Goal: Transaction & Acquisition: Purchase product/service

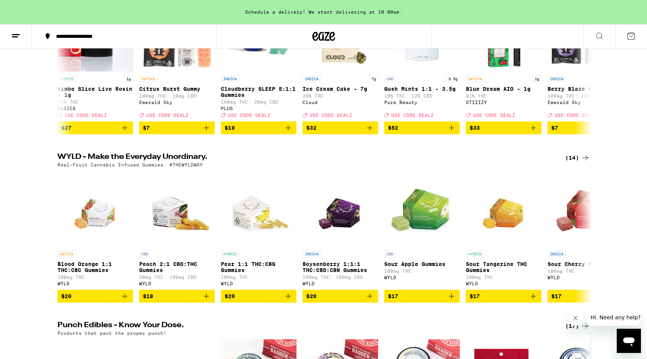
scroll to position [45, 0]
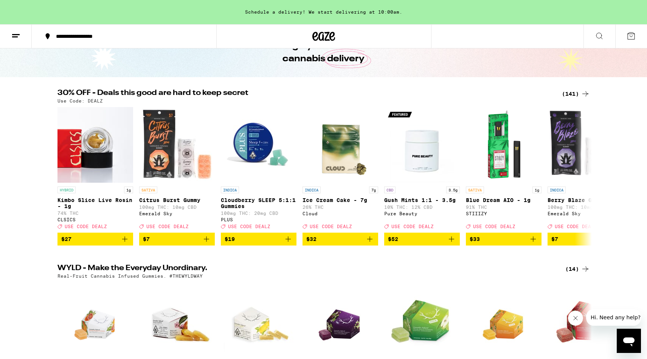
click at [574, 96] on div "(141)" at bounding box center [576, 93] width 28 height 9
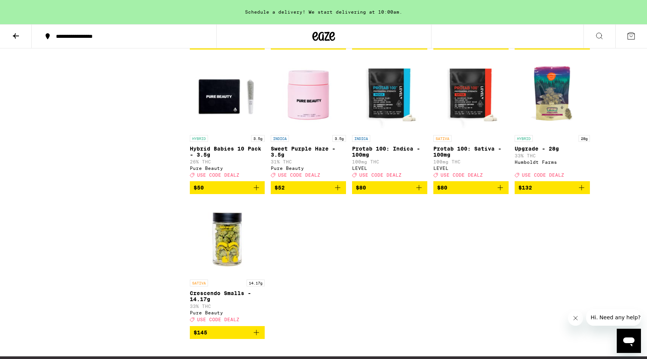
scroll to position [3974, 0]
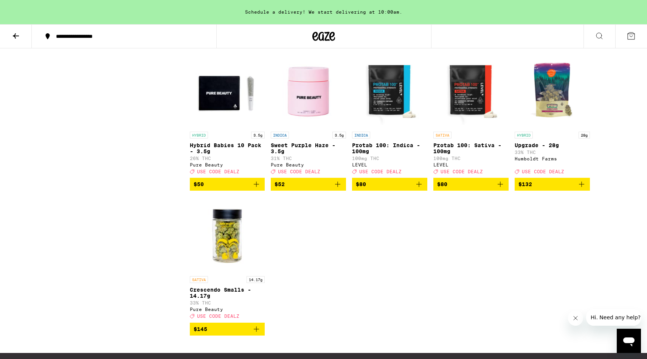
click at [307, 128] on img "Open page for Sweet Purple Haze - 3.5g from Pure Beauty" at bounding box center [308, 90] width 75 height 76
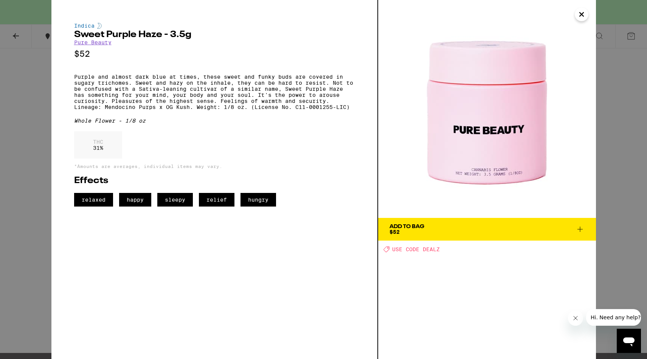
click at [32, 129] on div "Indica Sweet Purple Haze - 3.5g Pure Beauty $52 Purple and almost dark blue at …" at bounding box center [323, 179] width 647 height 359
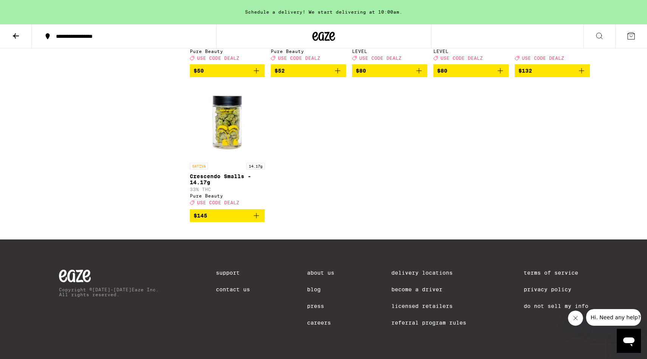
scroll to position [4121, 0]
click at [225, 159] on img "Open page for Crescendo Smalls - 14.17g from Pure Beauty" at bounding box center [227, 121] width 75 height 76
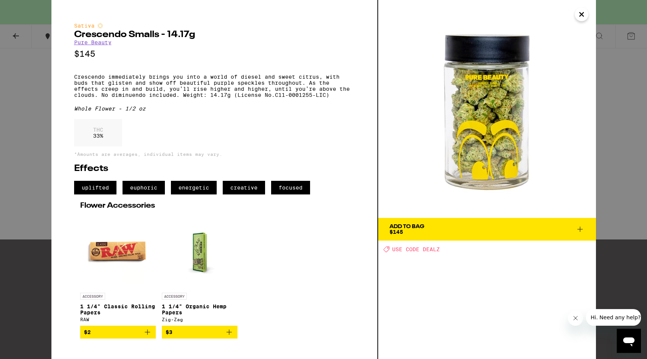
click at [108, 37] on h2 "Crescendo Smalls - 14.17g" at bounding box center [214, 34] width 281 height 9
copy h2 "Crescendo"
click at [490, 232] on span "Add To Bag $145" at bounding box center [487, 229] width 195 height 11
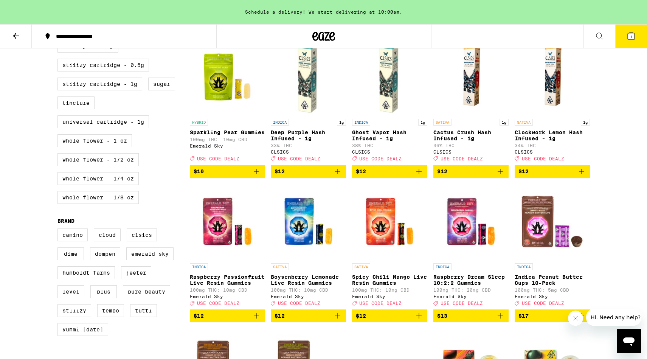
scroll to position [380, 0]
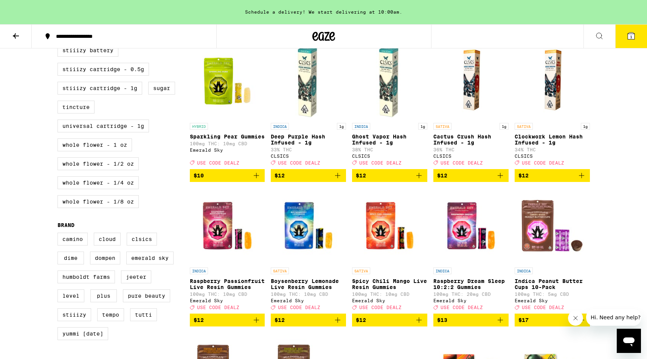
click at [467, 115] on img "Open page for Cactus Crush Hash Infused - 1g from CLSICS" at bounding box center [471, 82] width 51 height 76
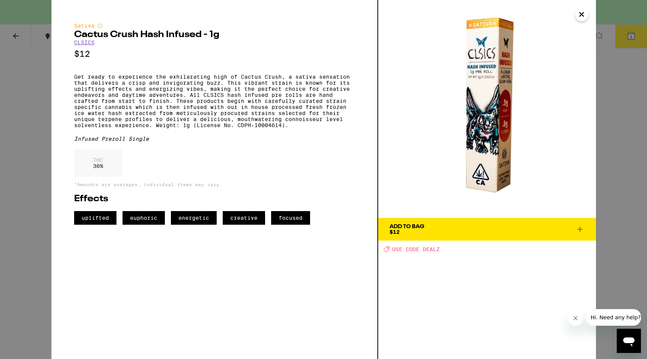
click at [610, 99] on div "Sativa Cactus Crush Hash Infused - 1g CLSICS $12 Get ready to experience the ex…" at bounding box center [323, 179] width 647 height 359
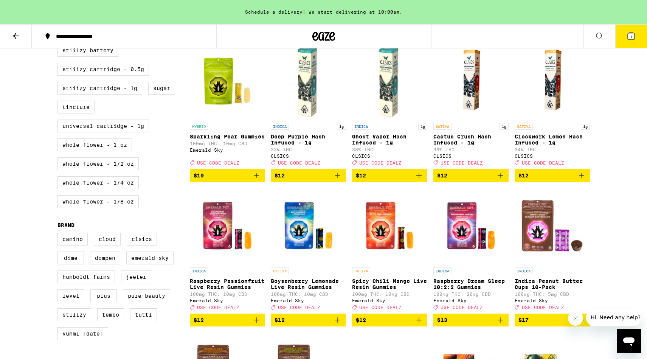
click at [9, 33] on button at bounding box center [16, 37] width 32 height 24
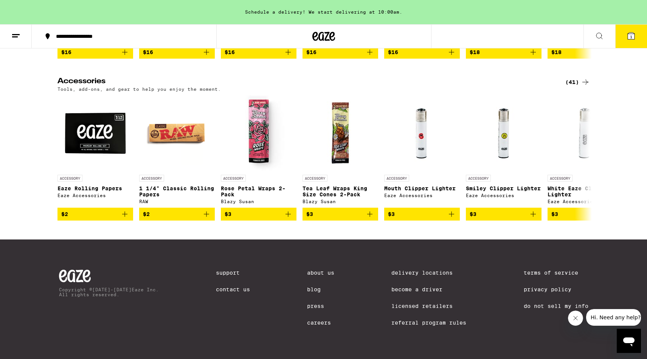
scroll to position [3463, 0]
click at [588, 162] on icon at bounding box center [585, 157] width 9 height 9
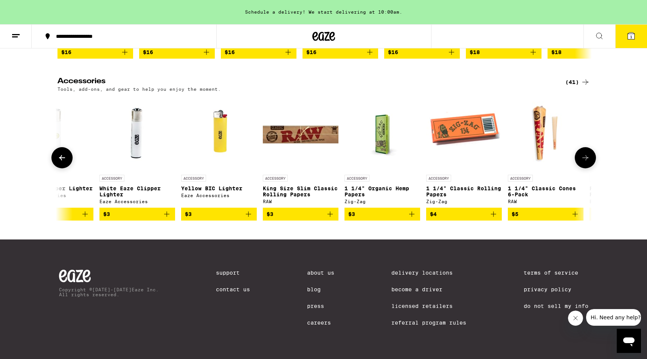
scroll to position [0, 450]
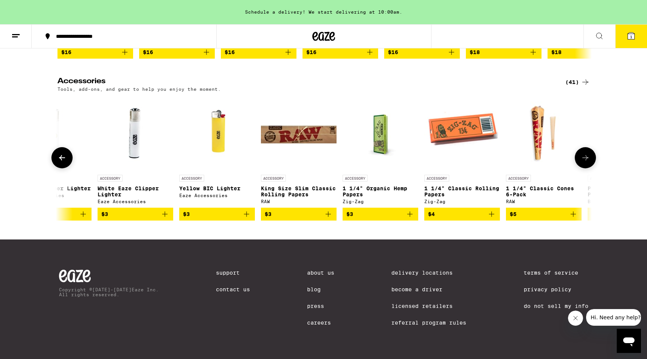
click at [588, 162] on icon at bounding box center [585, 157] width 9 height 9
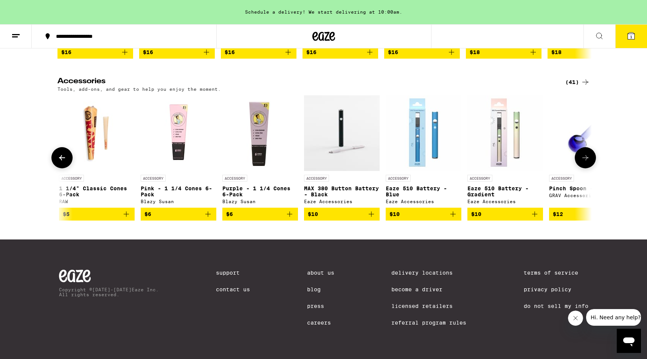
scroll to position [0, 901]
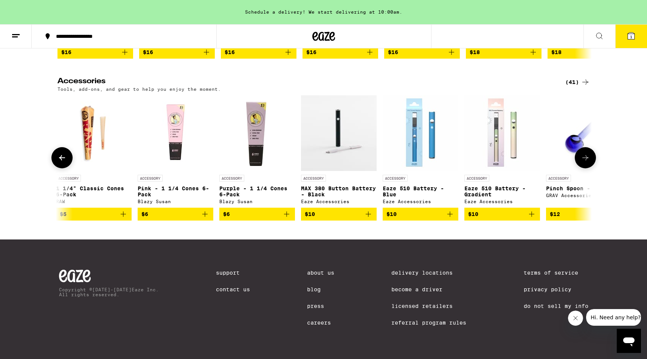
click at [588, 162] on icon at bounding box center [585, 157] width 9 height 9
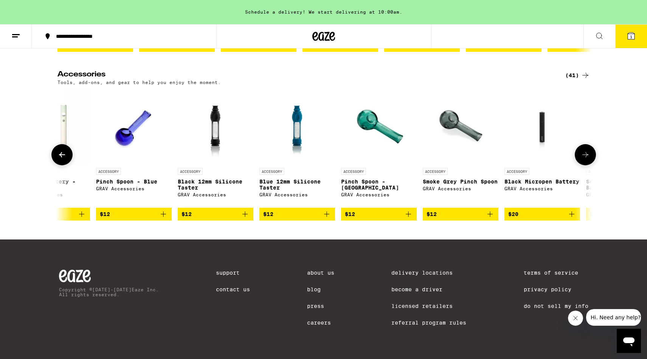
click at [588, 159] on icon at bounding box center [585, 154] width 9 height 9
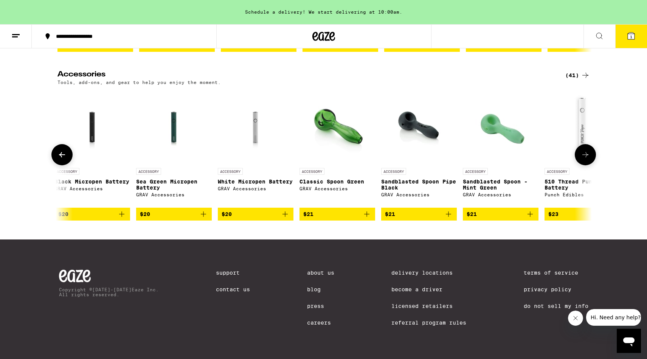
click at [588, 159] on icon at bounding box center [585, 154] width 9 height 9
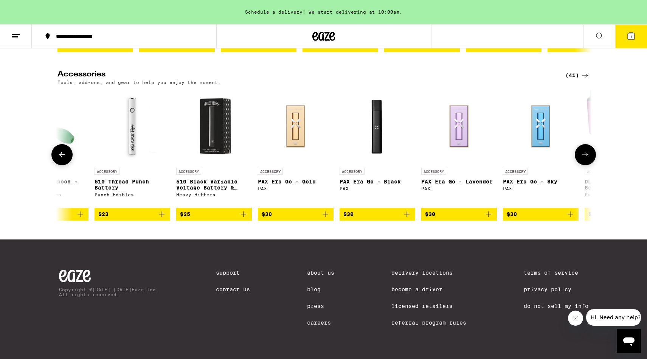
click at [588, 159] on icon at bounding box center [585, 154] width 9 height 9
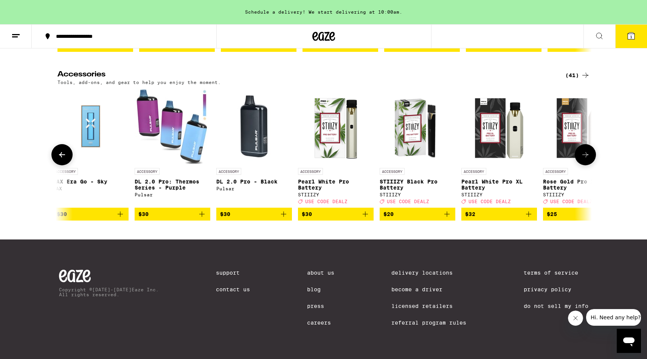
click at [588, 159] on icon at bounding box center [585, 154] width 9 height 9
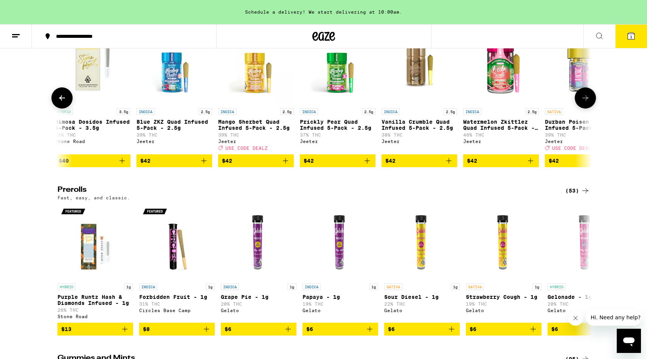
scroll to position [0, 4167]
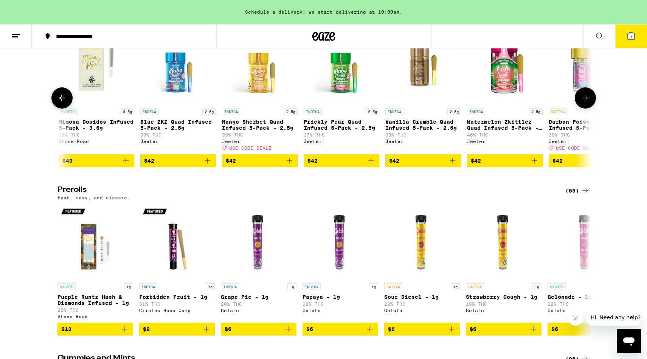
click at [276, 104] on img "Open page for Mango Sherbet Quad Infused 5-Pack - 2.5g from Jeeter" at bounding box center [260, 67] width 76 height 76
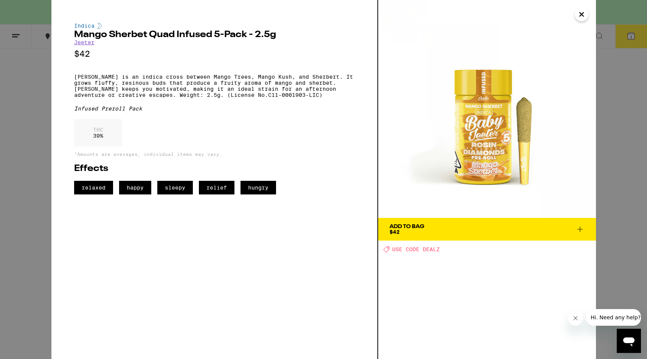
click at [50, 168] on div "Indica Mango Sherbet Quad Infused 5-Pack - 2.5g [PERSON_NAME] $42 Mango Sherbet…" at bounding box center [323, 179] width 647 height 359
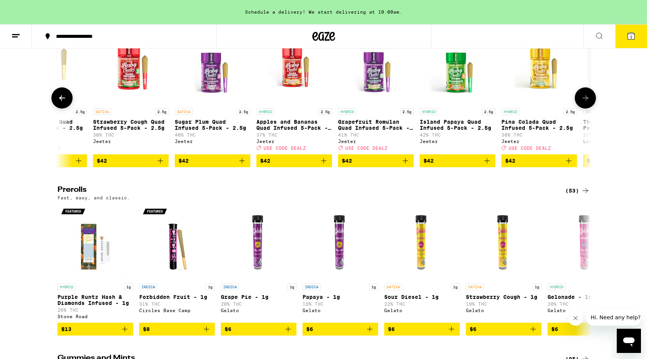
scroll to position [0, 4707]
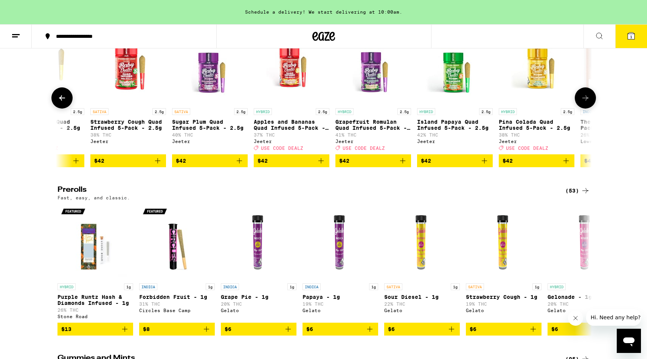
click at [382, 104] on img "Open page for Grapefruit Romulan Quad Infused 5-Pack - 2.5g from Jeeter" at bounding box center [374, 67] width 76 height 76
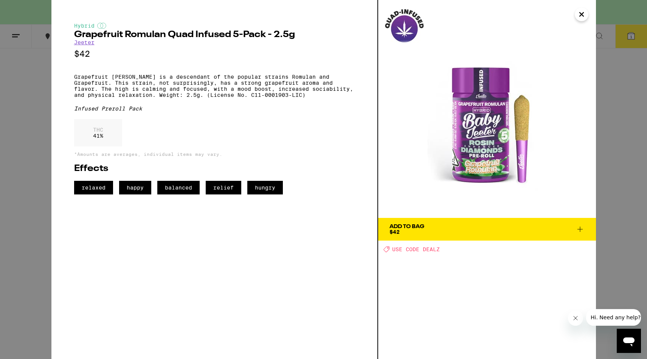
click at [626, 181] on div "Hybrid Grapefruit Romulan Quad Infused 5-Pack - 2.5g [PERSON_NAME] $42 Grapefru…" at bounding box center [323, 179] width 647 height 359
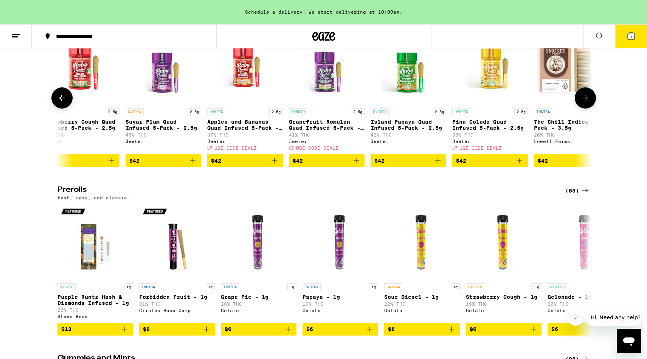
scroll to position [0, 4754]
click at [399, 104] on img "Open page for Island Papaya Quad Infused 5-Pack - 2.5g from Jeeter" at bounding box center [408, 67] width 76 height 76
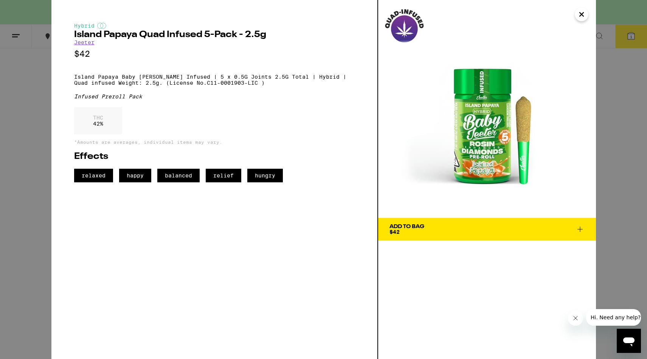
click at [615, 158] on div "Hybrid Island Papaya Quad Infused 5-Pack - 2.5g [PERSON_NAME] $42 Island Papaya…" at bounding box center [323, 179] width 647 height 359
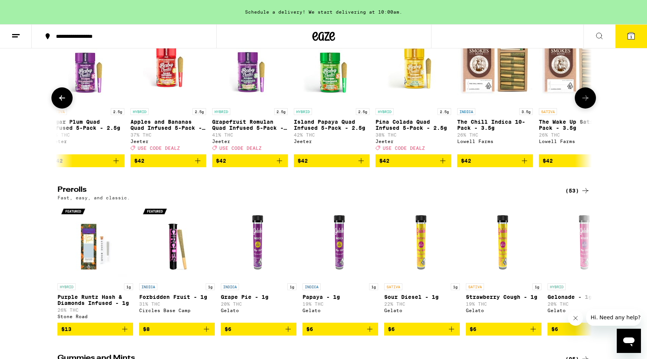
scroll to position [0, 4840]
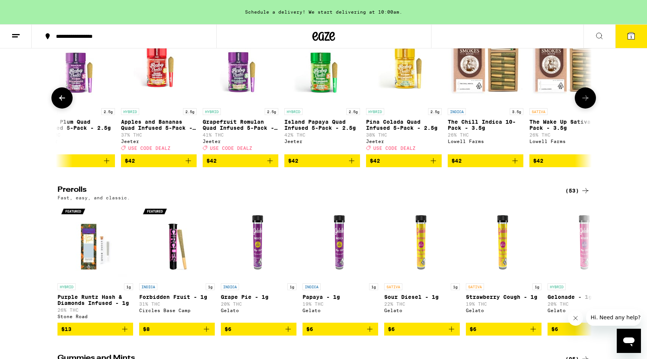
click at [392, 104] on img "Open page for Pina Colada Quad Infused 5-Pack - 2.5g from Jeeter" at bounding box center [404, 67] width 76 height 76
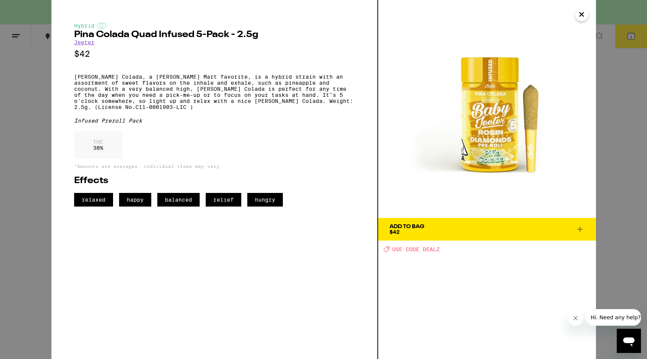
click at [607, 173] on div "Hybrid [PERSON_NAME] Colada Quad Infused 5-Pack - 2.5g [PERSON_NAME] $42 [PERSO…" at bounding box center [323, 179] width 647 height 359
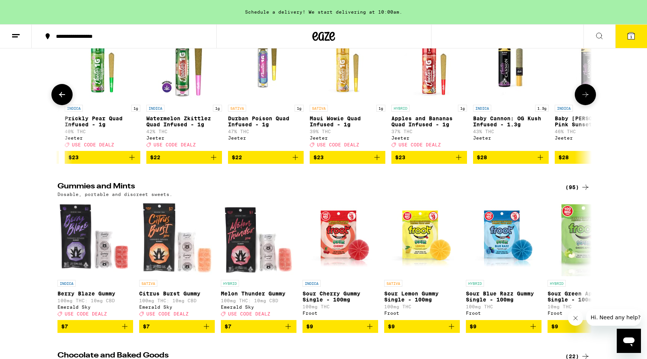
scroll to position [2256, 0]
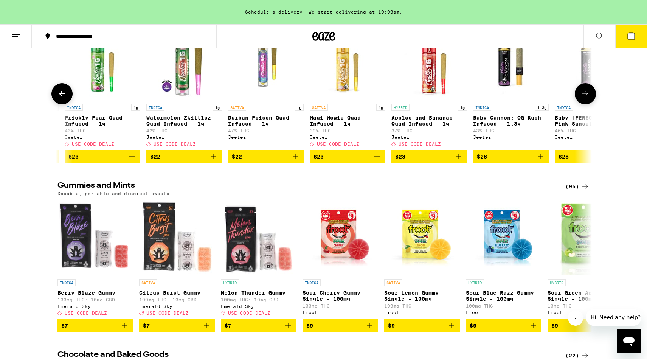
click at [347, 100] on img "Open page for Maui Wowie Quad Infused - 1g from Jeeter" at bounding box center [348, 63] width 76 height 76
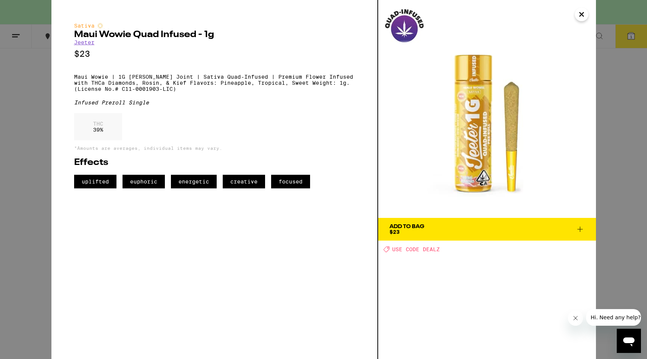
click at [622, 148] on div "Sativa Maui Wowie Quad Infused - 1g [PERSON_NAME] $23 Maui Wowie | 1G [PERSON_N…" at bounding box center [323, 179] width 647 height 359
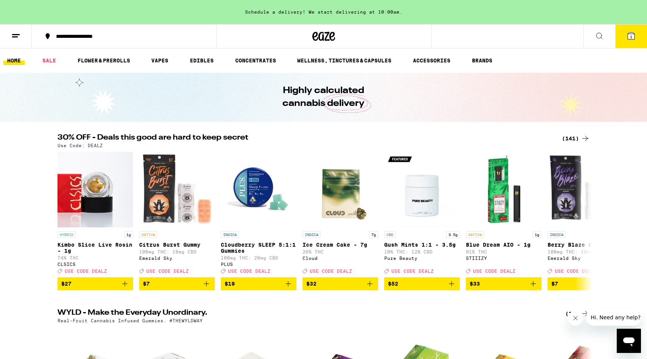
click at [633, 38] on icon at bounding box center [631, 36] width 7 height 7
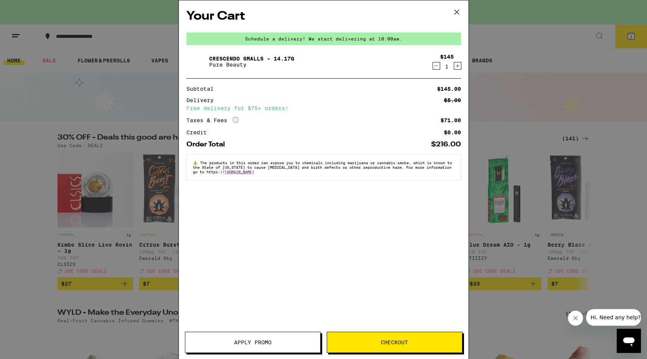
click at [260, 338] on button "Apply Promo" at bounding box center [253, 342] width 136 height 21
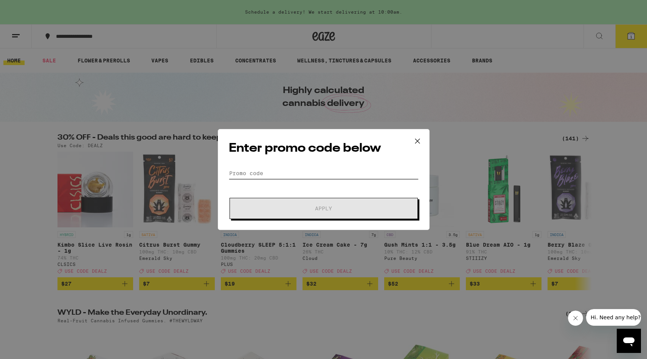
click at [266, 172] on input "Promo Code" at bounding box center [324, 173] width 190 height 11
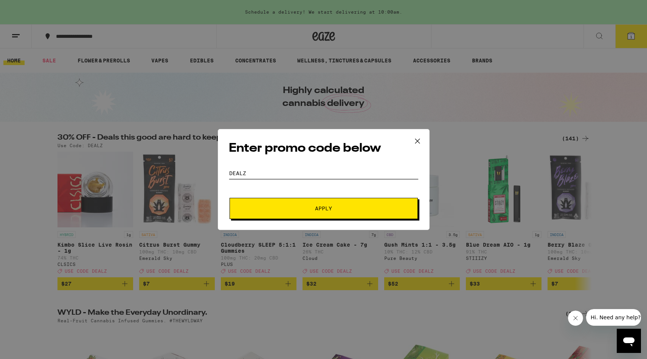
type input "dealz"
click at [285, 198] on button "Apply" at bounding box center [324, 208] width 188 height 21
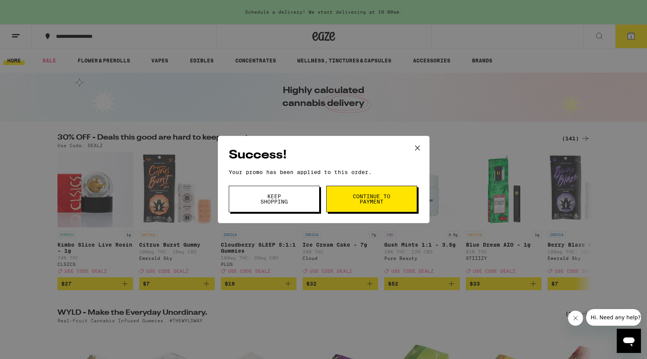
click at [288, 206] on button "Keep Shopping" at bounding box center [274, 199] width 91 height 26
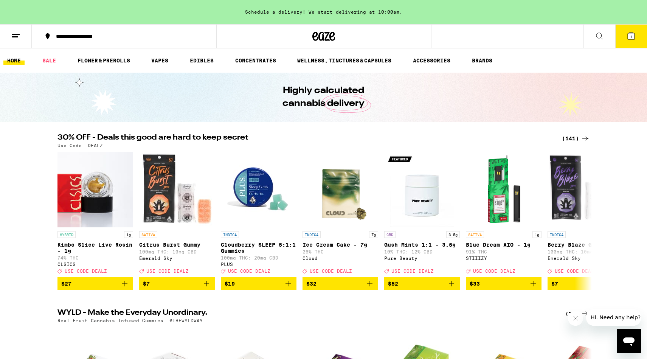
click at [568, 139] on div "(141)" at bounding box center [576, 138] width 28 height 9
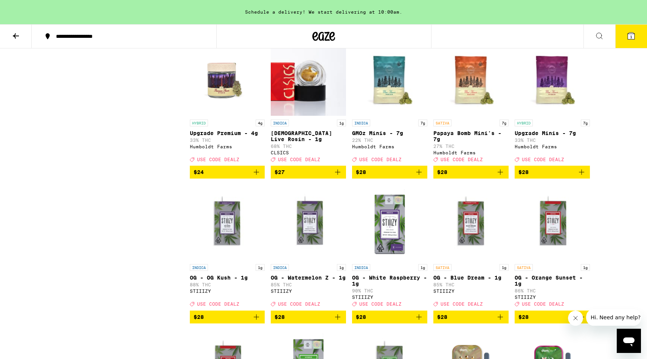
scroll to position [1839, 0]
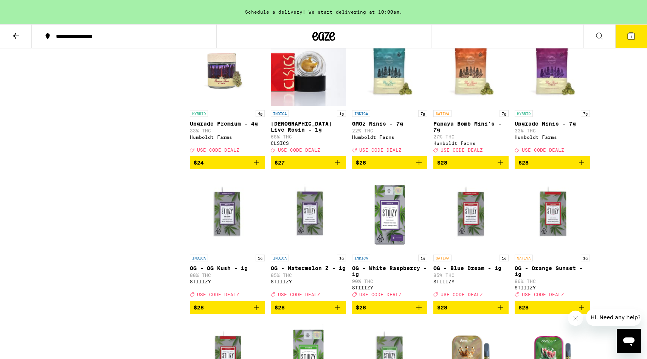
click at [220, 106] on img "Open page for Upgrade Premium - 4g from Humboldt Farms" at bounding box center [227, 69] width 75 height 76
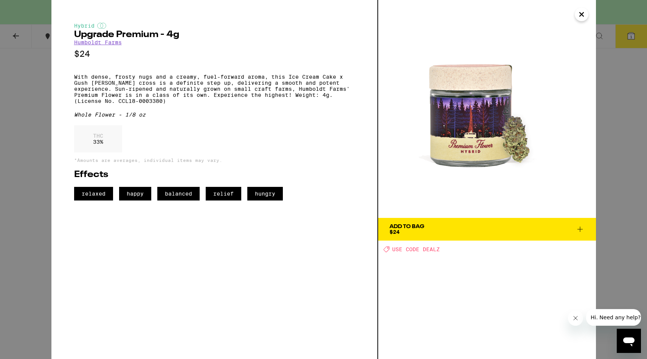
click at [47, 194] on div "Hybrid Upgrade Premium - 4g Humboldt Farms $24 With dense, frosty nugs and a cr…" at bounding box center [323, 179] width 647 height 359
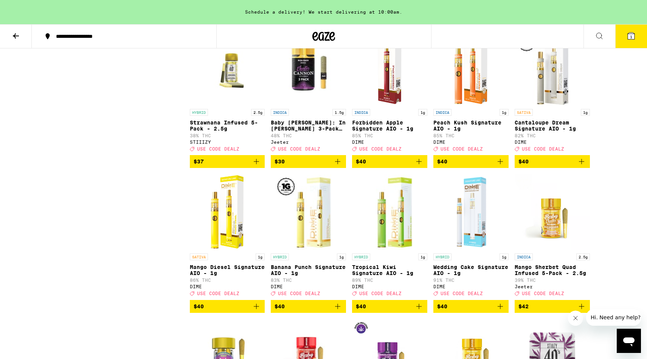
scroll to position [3419, 0]
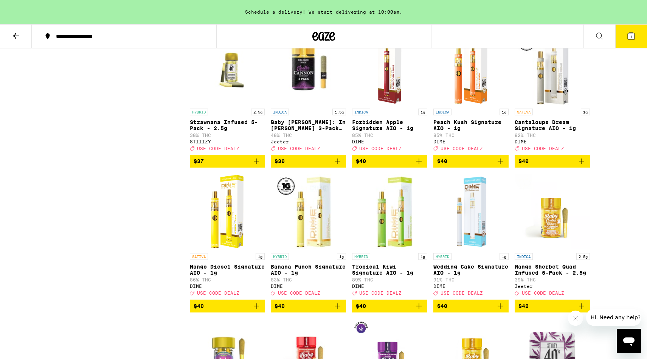
click at [316, 105] on img "Open page for Baby Cannon: In Da Couch 3-Pack Infused - 1.5g from Jeeter" at bounding box center [308, 67] width 75 height 76
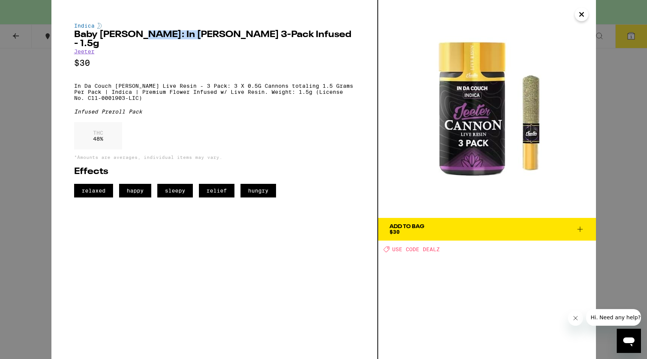
drag, startPoint x: 141, startPoint y: 36, endPoint x: 198, endPoint y: 37, distance: 56.8
click at [198, 37] on h2 "Baby [PERSON_NAME]: In [PERSON_NAME] 3-Pack Infused - 1.5g" at bounding box center [214, 39] width 281 height 18
copy h2 "In Da Couch"
